Goal: Transaction & Acquisition: Purchase product/service

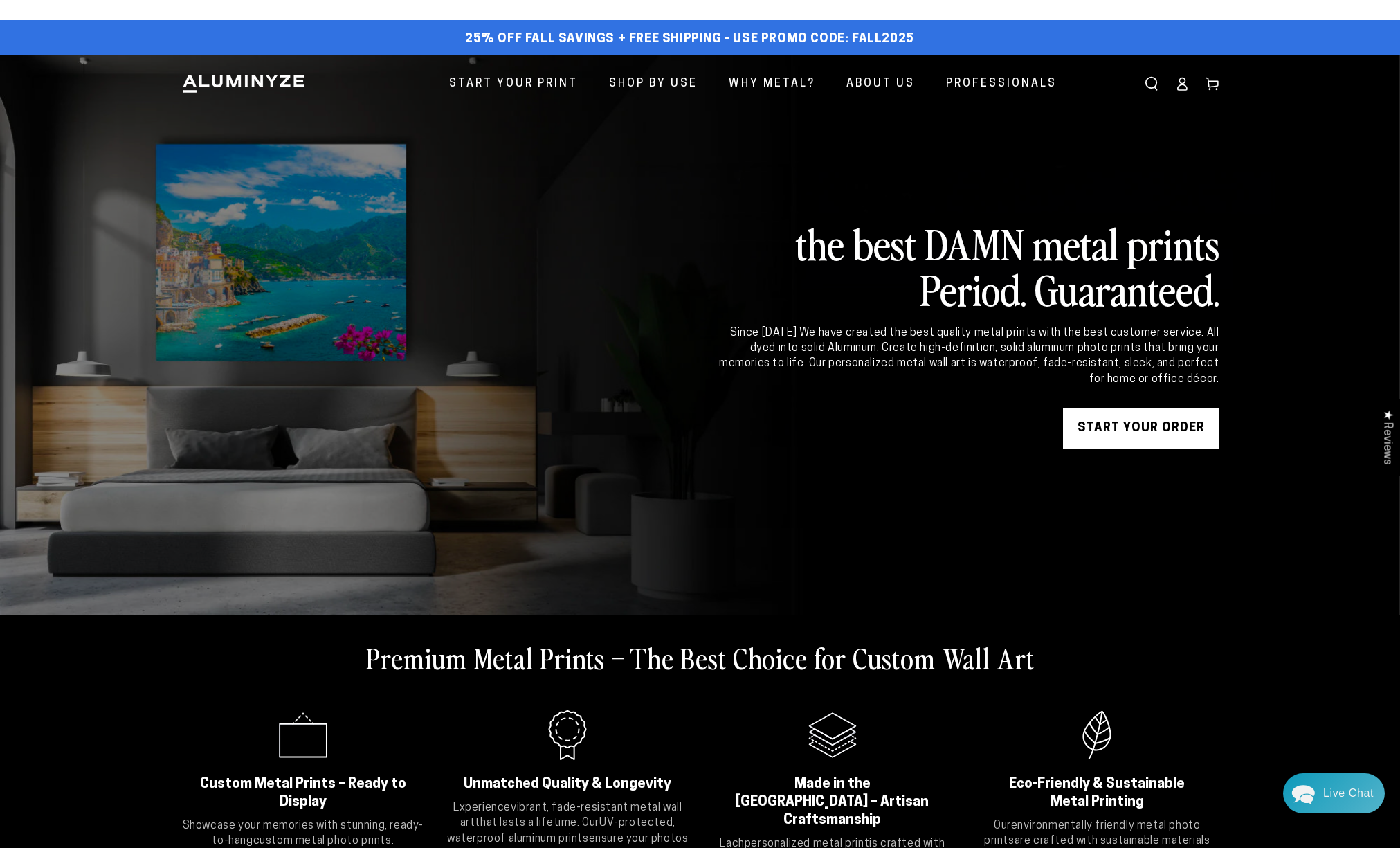
click at [1181, 82] on ellipse at bounding box center [1182, 81] width 6 height 6
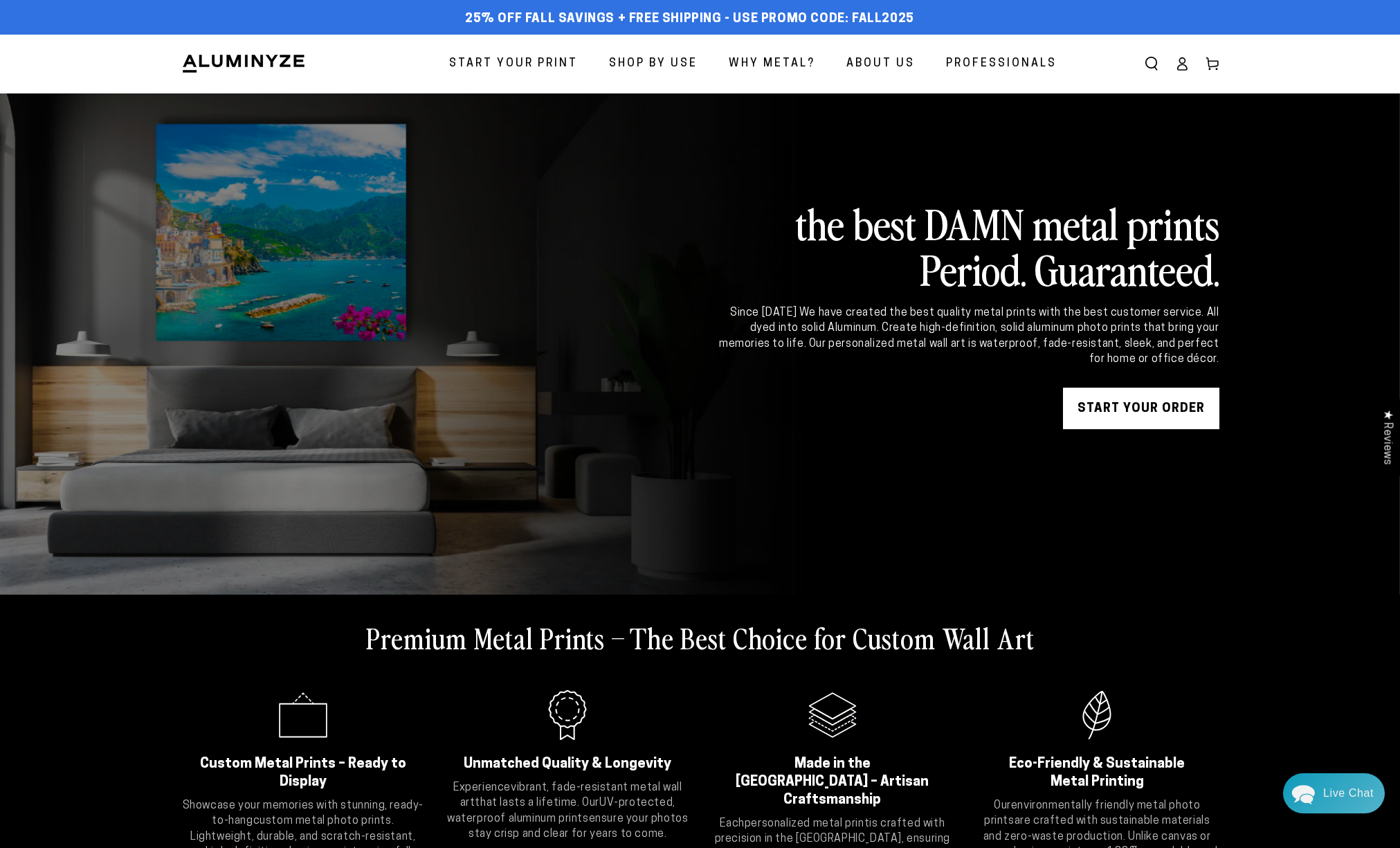
click at [518, 60] on span "Start Your Print" at bounding box center [513, 64] width 129 height 20
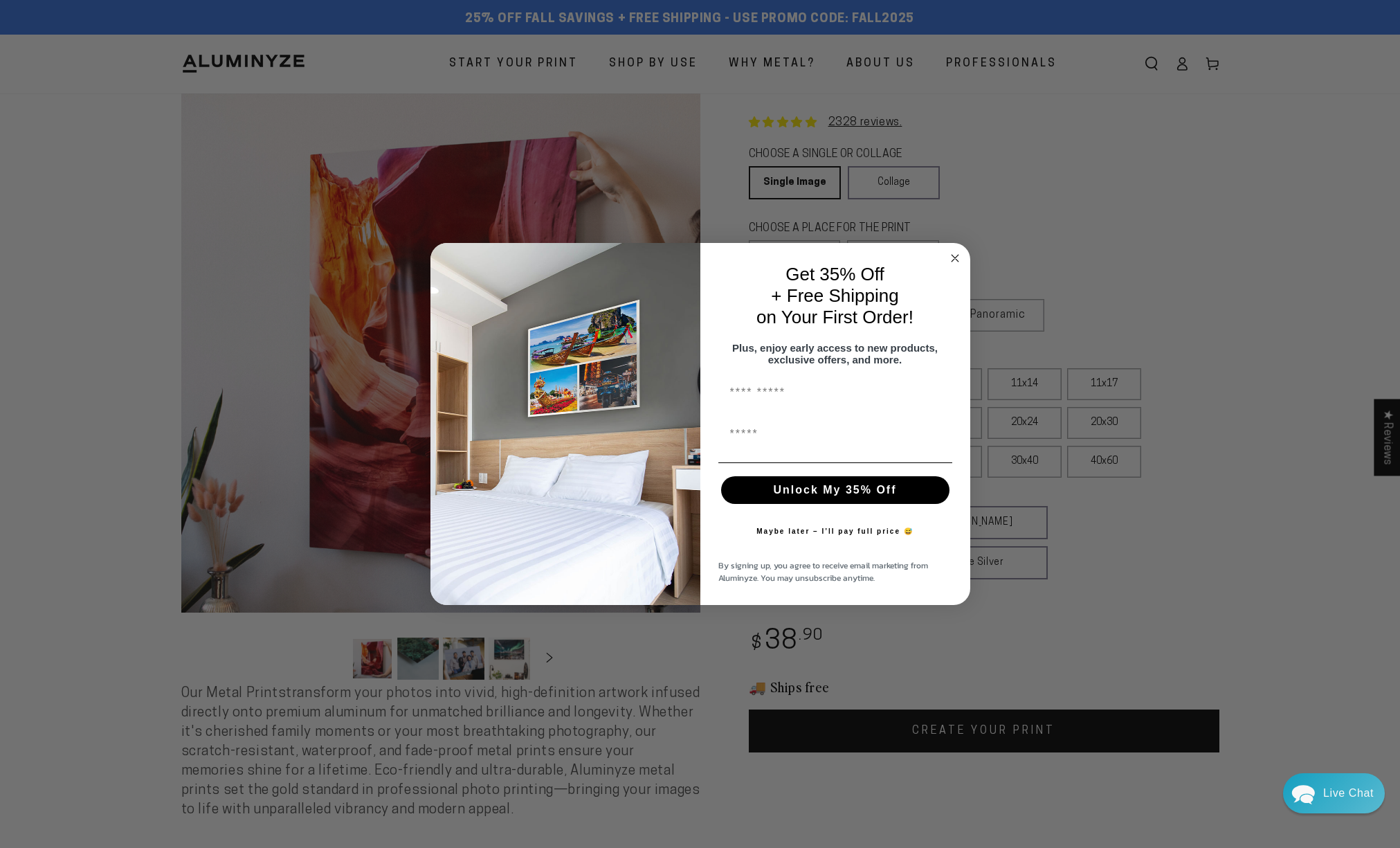
click at [956, 250] on circle "Close dialog" at bounding box center [955, 258] width 16 height 16
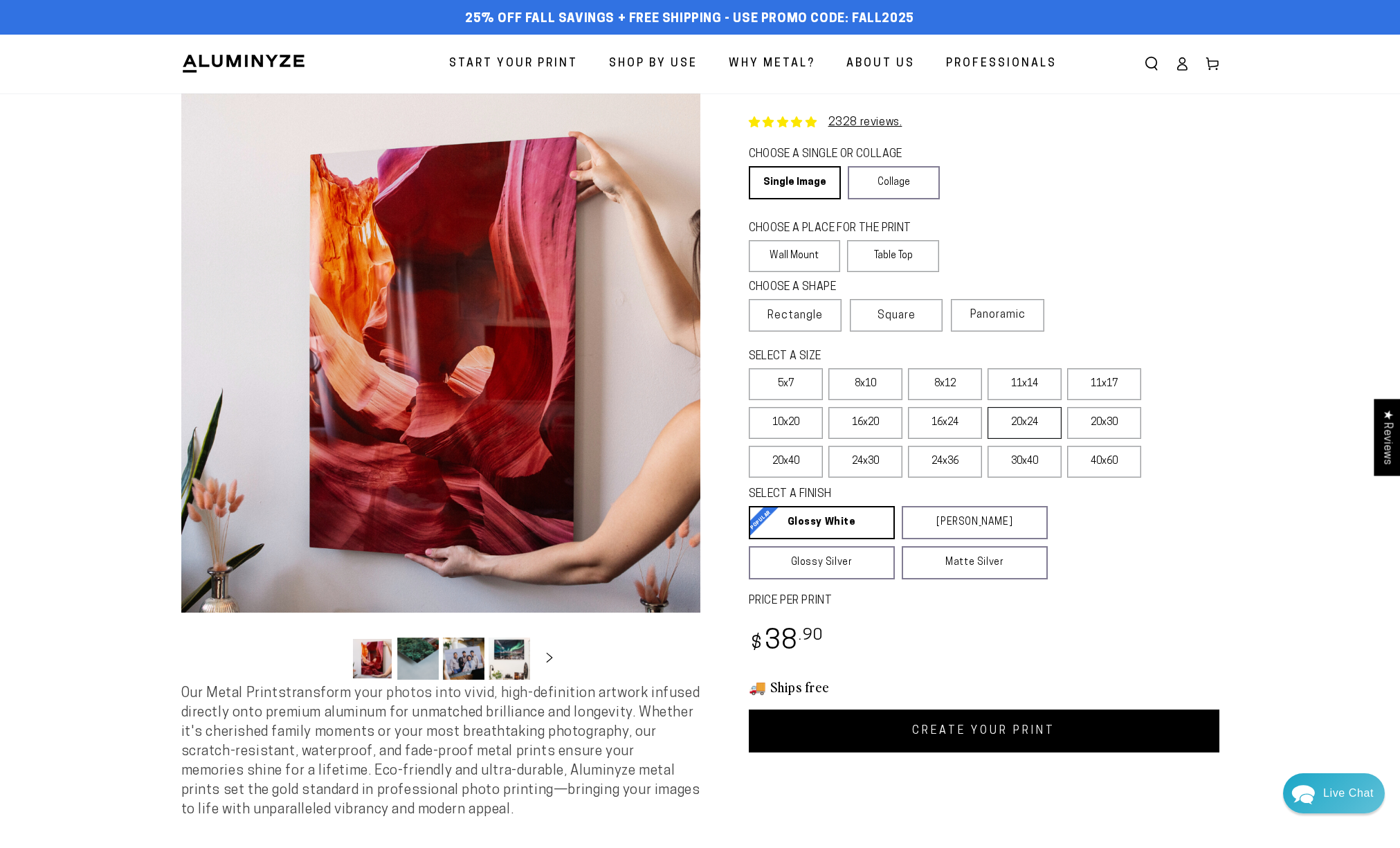
click at [1023, 423] on label "20x24" at bounding box center [1025, 423] width 74 height 32
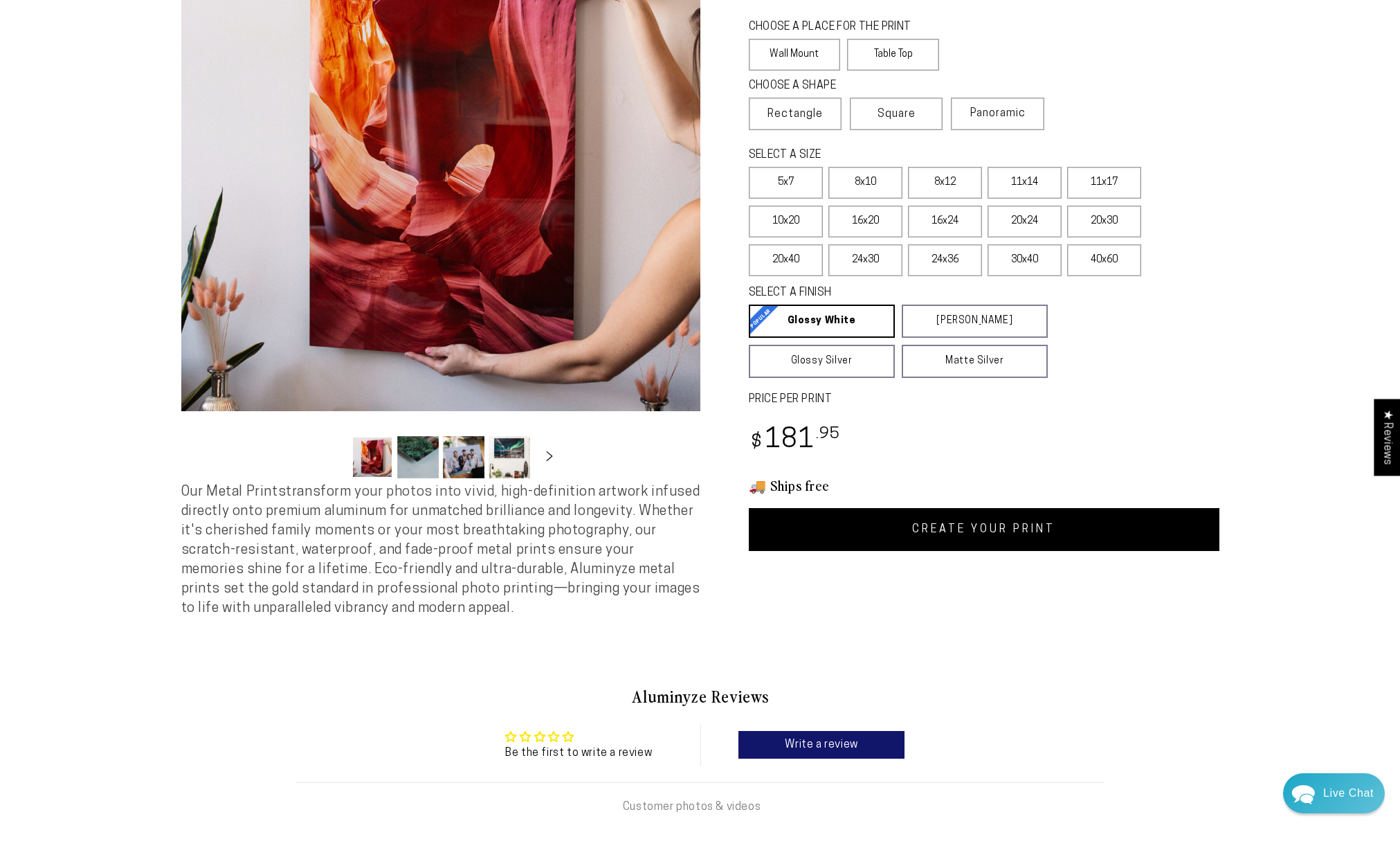
scroll to position [200, 0]
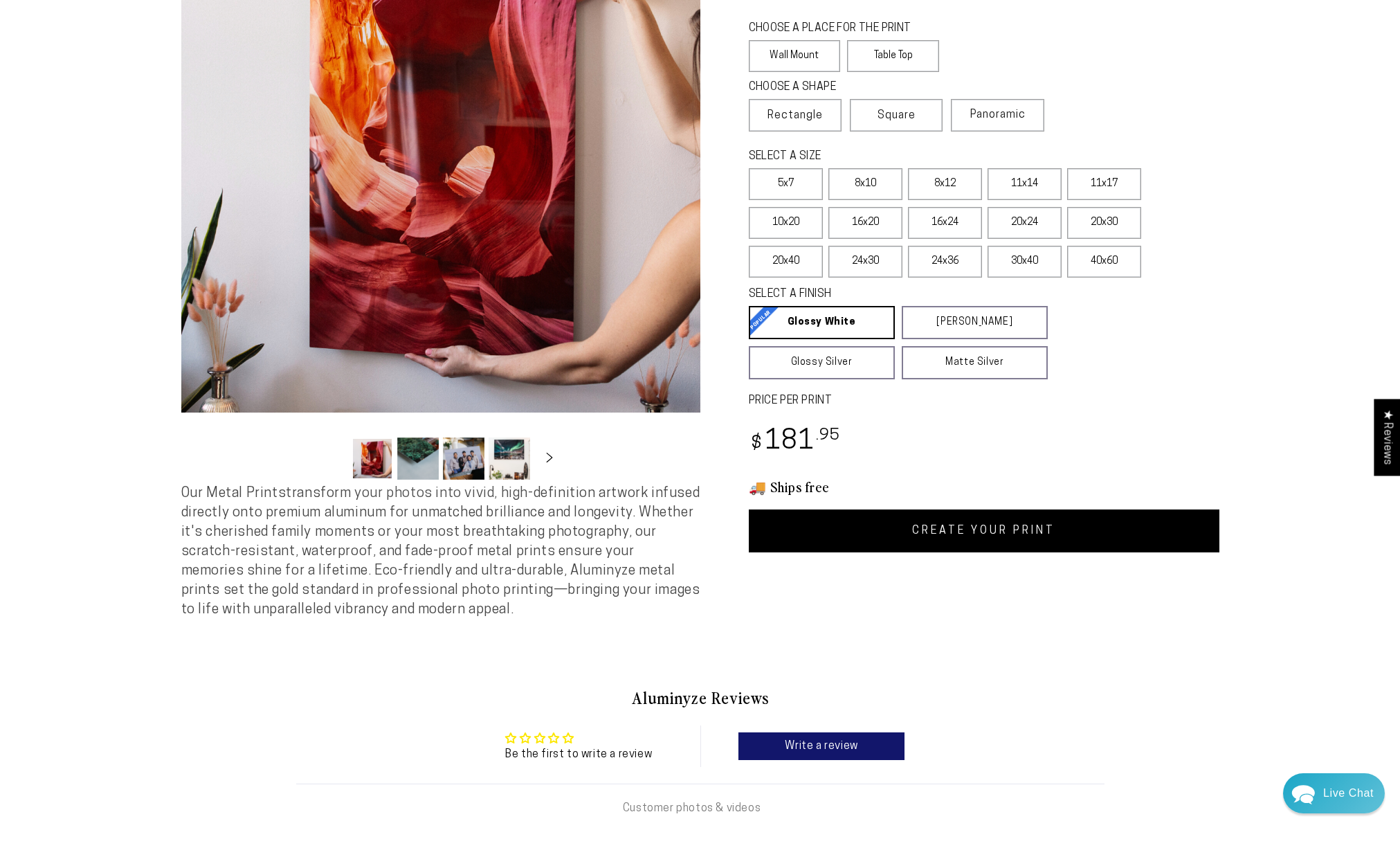
click at [982, 530] on link "CREATE YOUR PRINT" at bounding box center [984, 530] width 471 height 43
